Goal: Task Accomplishment & Management: Use online tool/utility

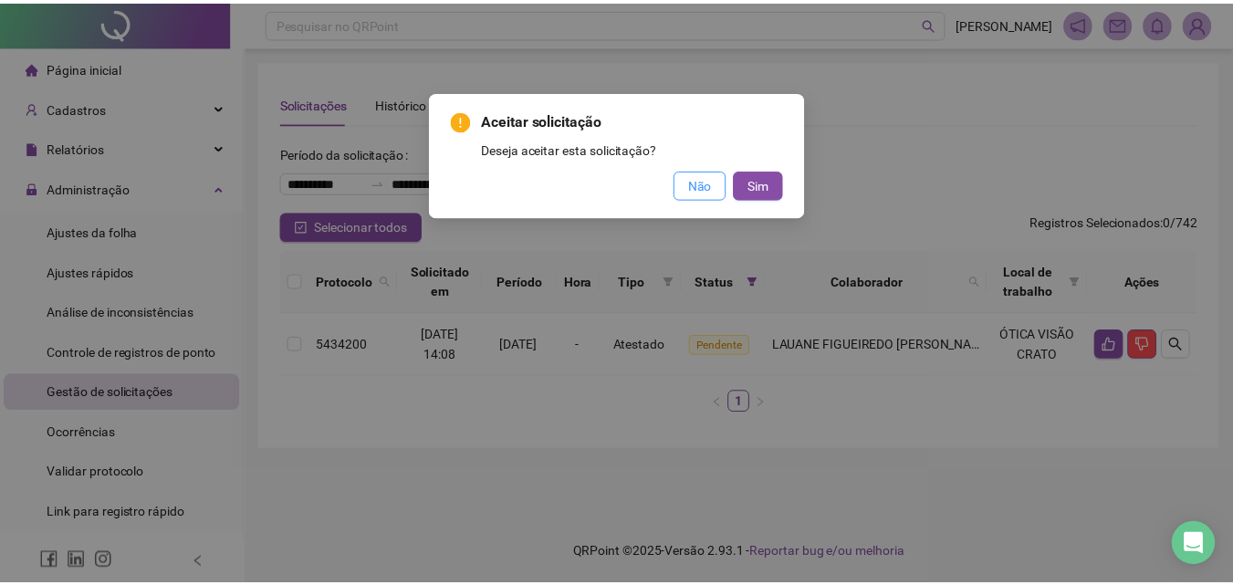
scroll to position [52, 0]
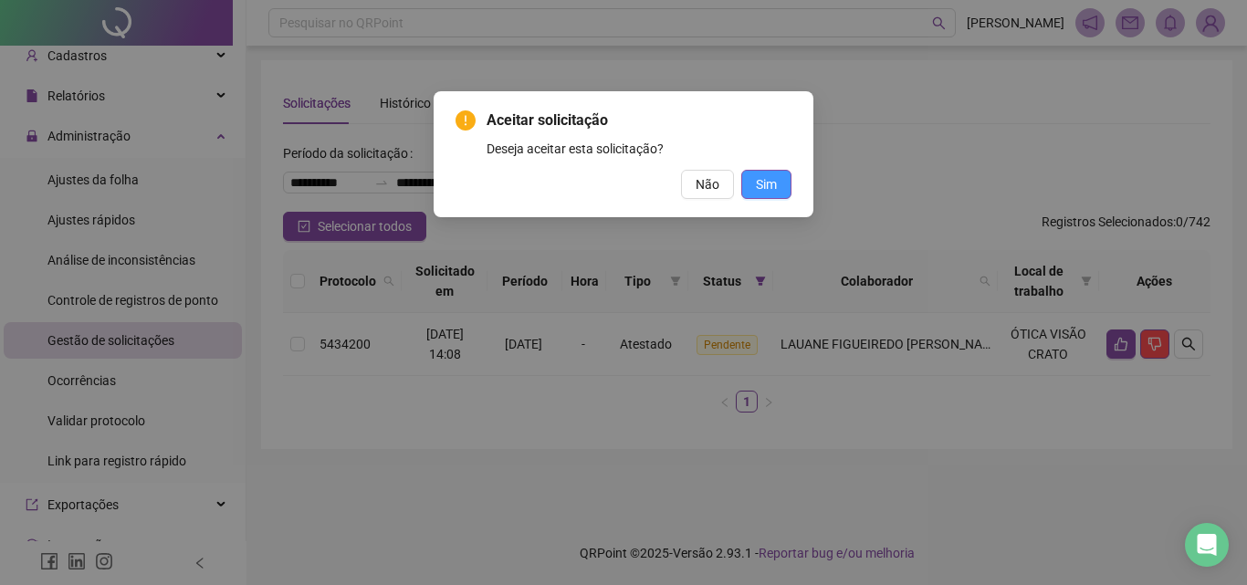
click at [762, 181] on span "Sim" at bounding box center [766, 184] width 21 height 20
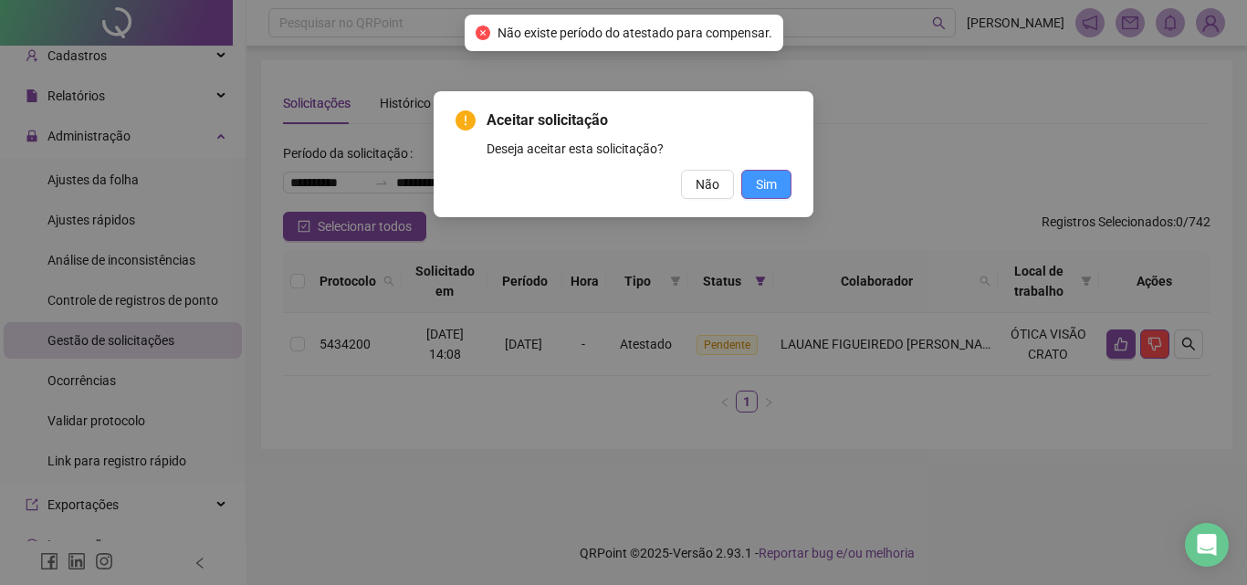
click at [762, 181] on span "Sim" at bounding box center [766, 184] width 21 height 20
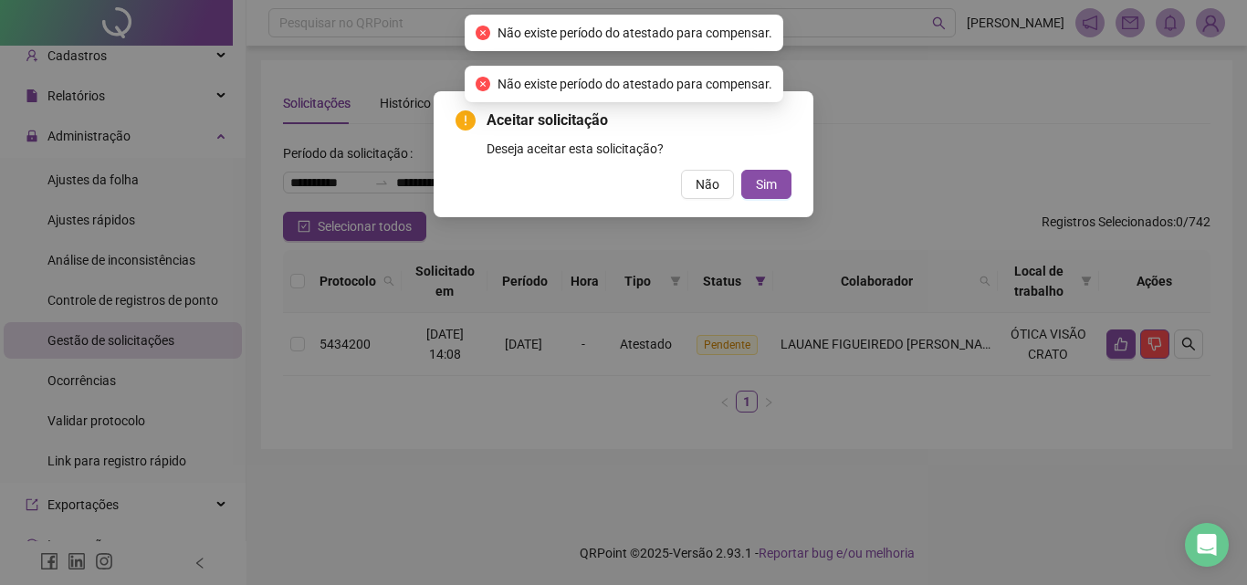
click at [707, 200] on div "Aceitar solicitação Deseja aceitar esta solicitação? Não Sim" at bounding box center [624, 154] width 380 height 126
click at [708, 185] on span "Não" at bounding box center [708, 184] width 24 height 20
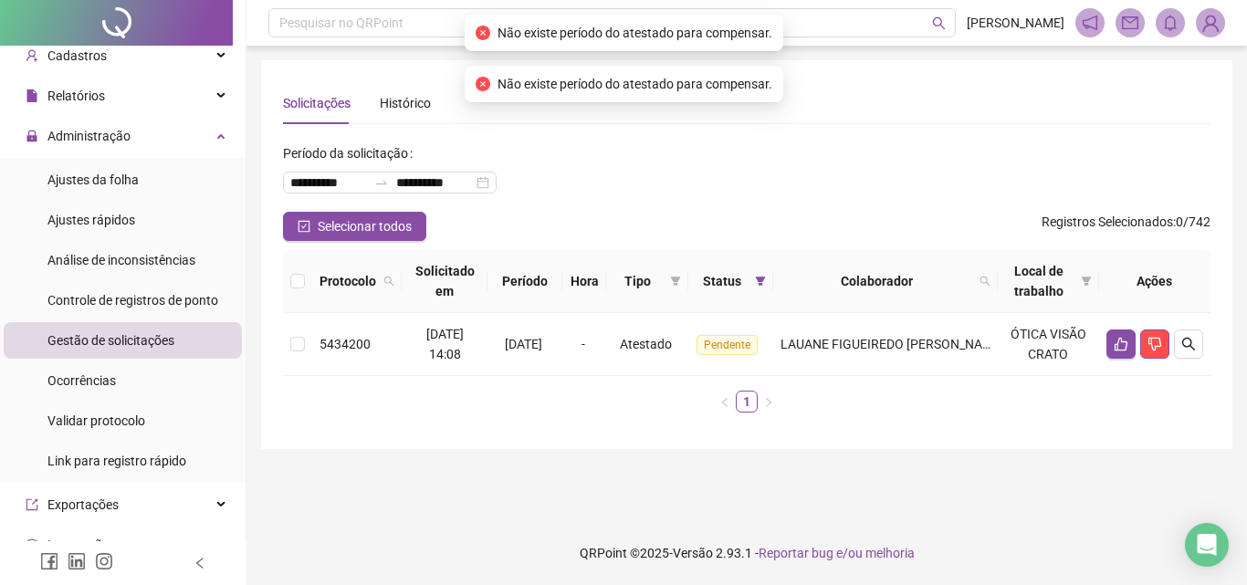
click at [681, 232] on div "Selecionar todos Registros Selecionados : 0 / 742" at bounding box center [747, 226] width 928 height 29
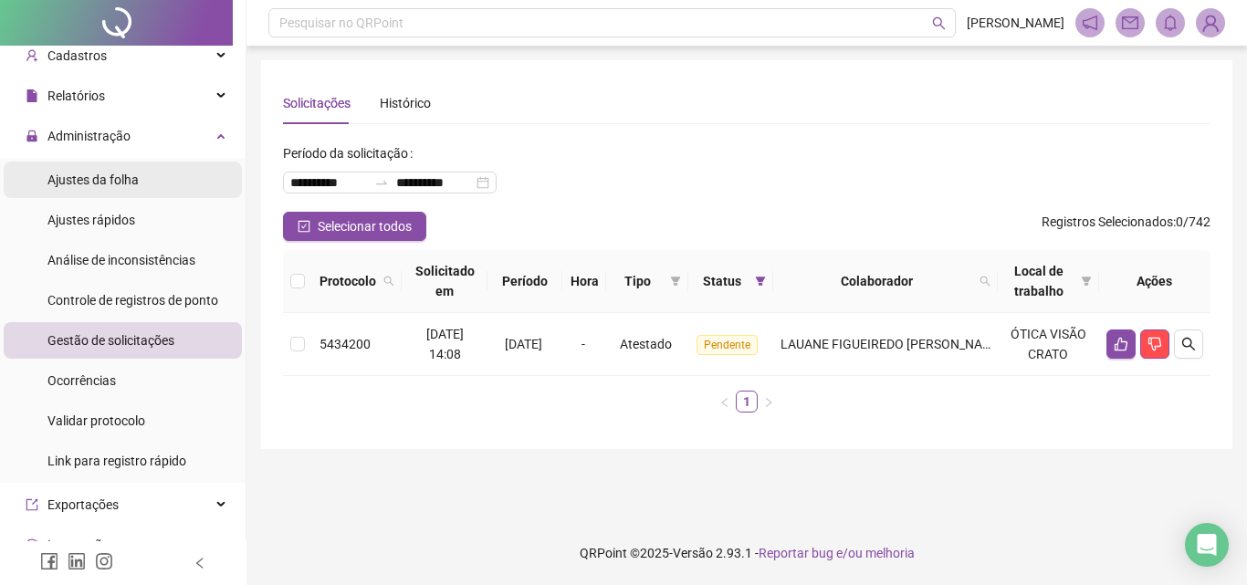
click at [129, 184] on span "Ajustes da folha" at bounding box center [92, 180] width 91 height 15
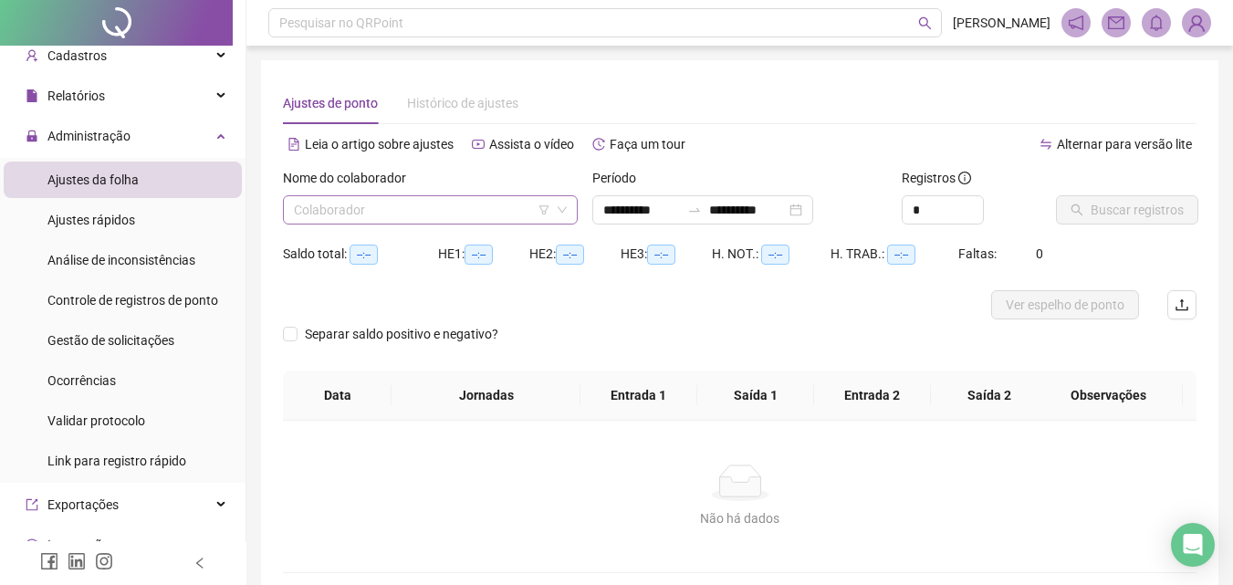
type input "**********"
click at [382, 205] on input "search" at bounding box center [422, 209] width 257 height 27
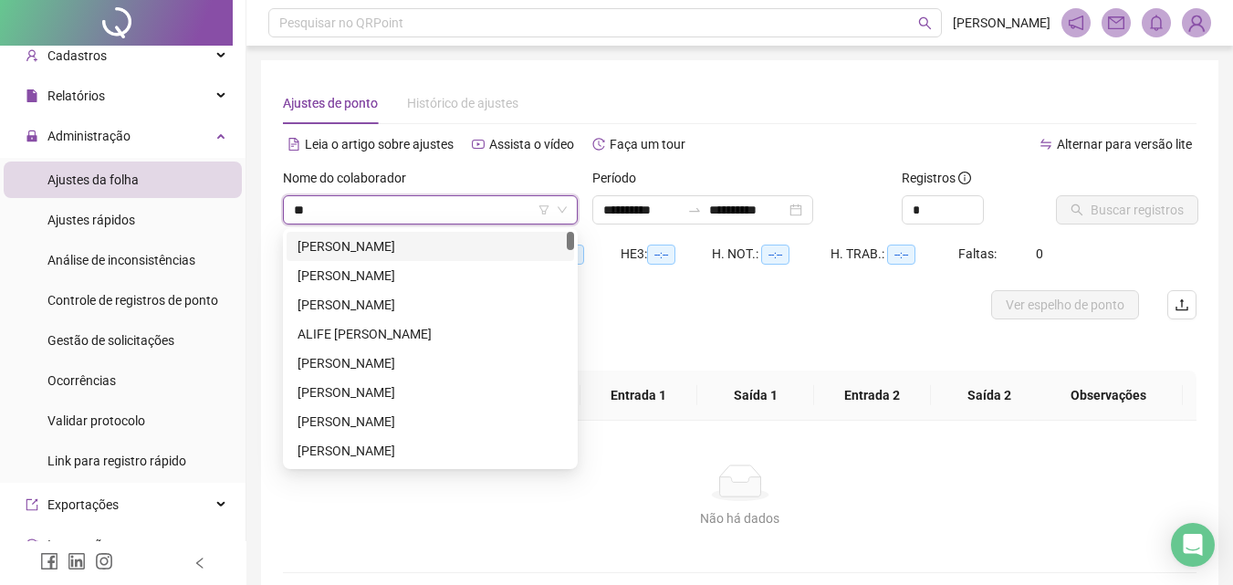
type input "***"
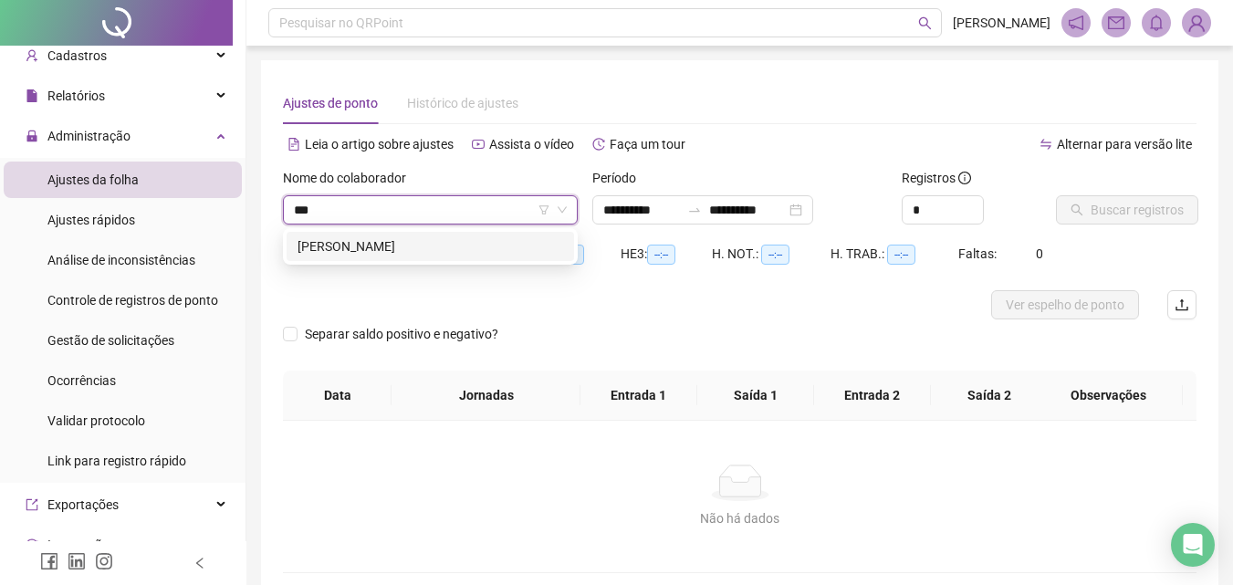
click at [397, 239] on div "[PERSON_NAME]" at bounding box center [431, 246] width 266 height 20
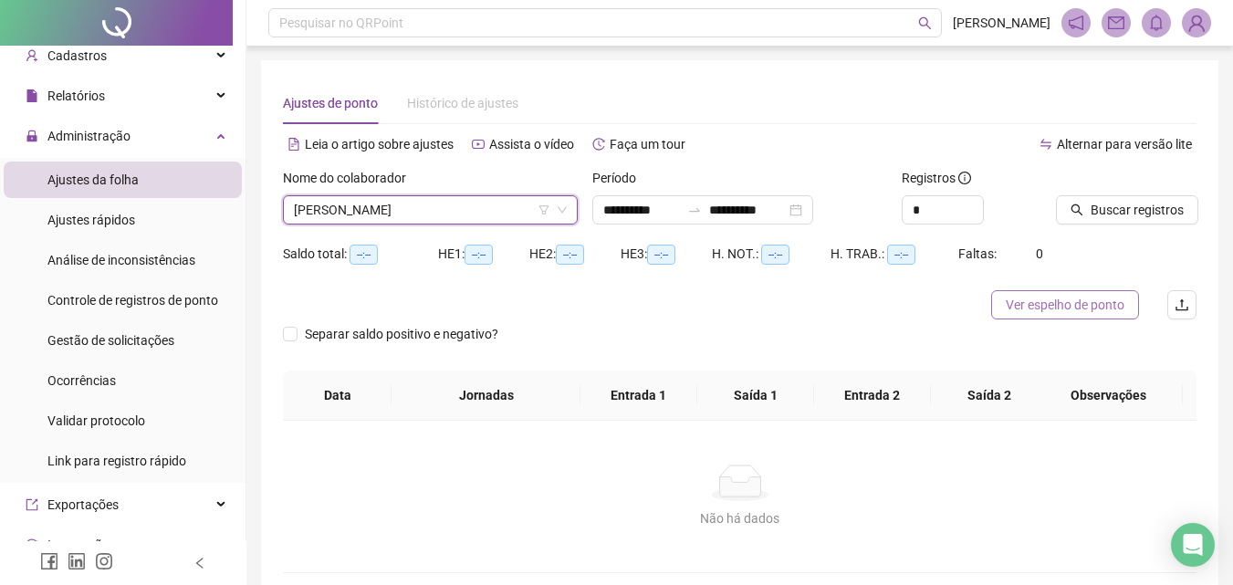
click at [1029, 293] on button "Ver espelho de ponto" at bounding box center [1066, 304] width 148 height 29
